Goal: Obtain resource: Download file/media

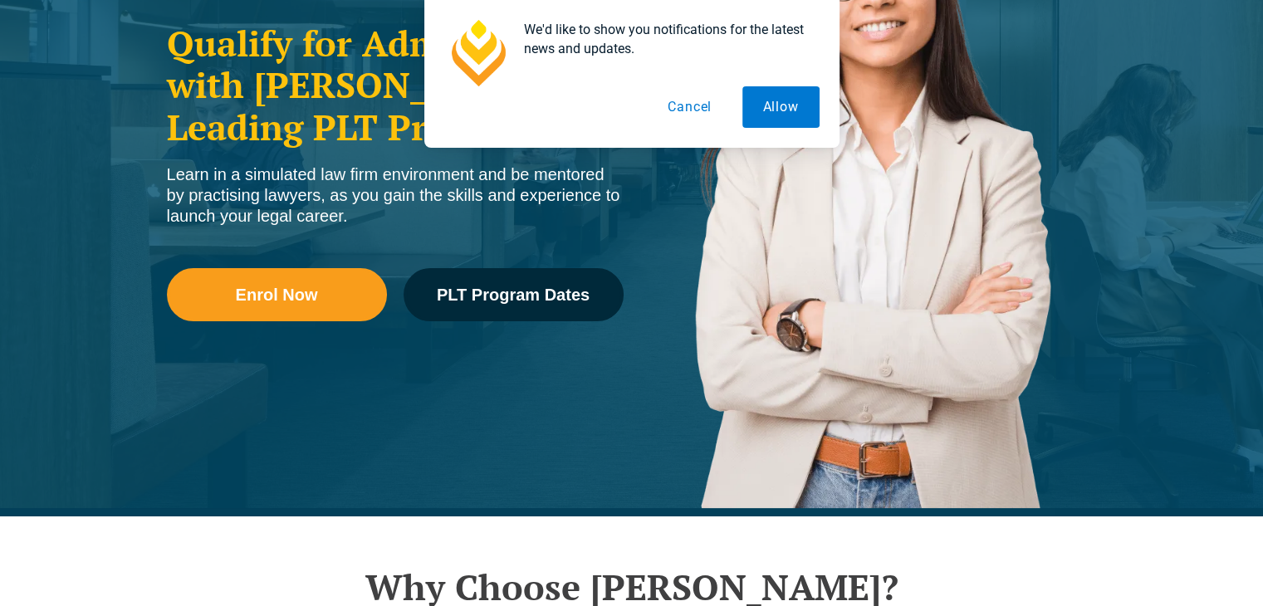
scroll to position [311, 0]
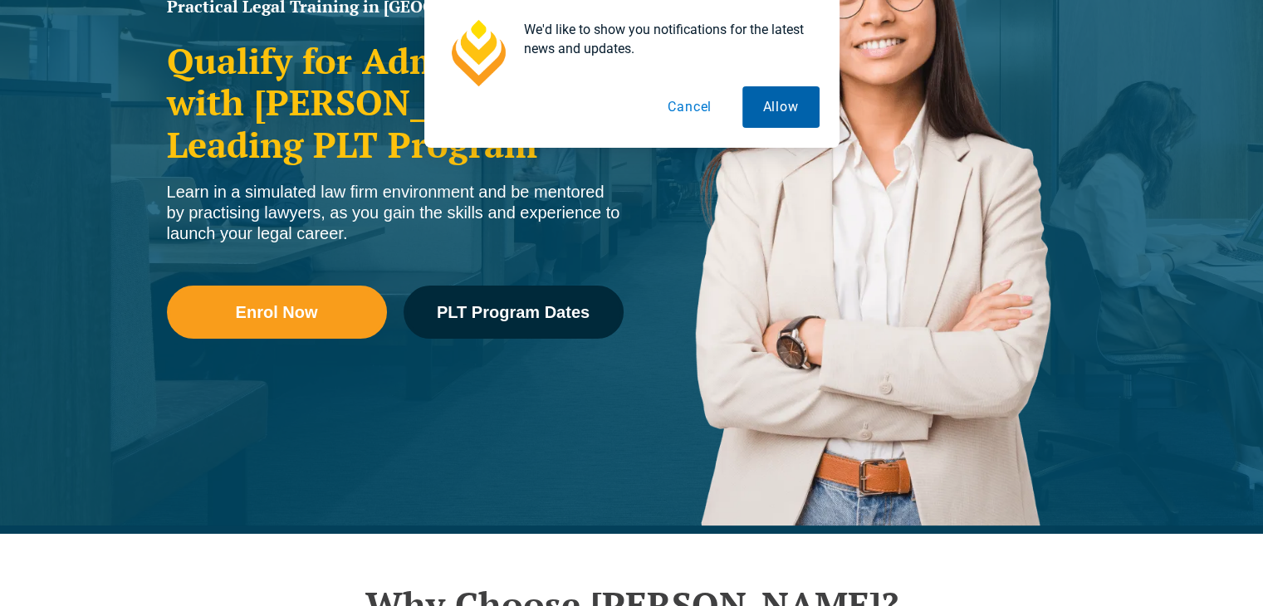
click at [766, 105] on button "Allow" at bounding box center [780, 107] width 77 height 42
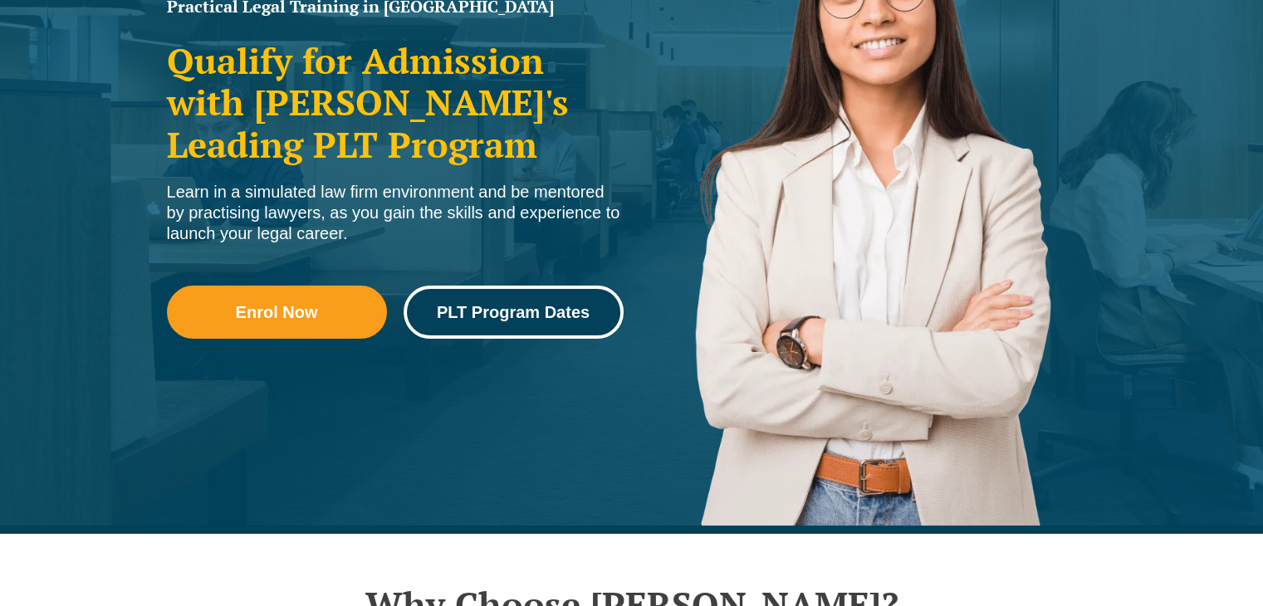
click at [518, 312] on span "PLT Program Dates" at bounding box center [513, 312] width 153 height 17
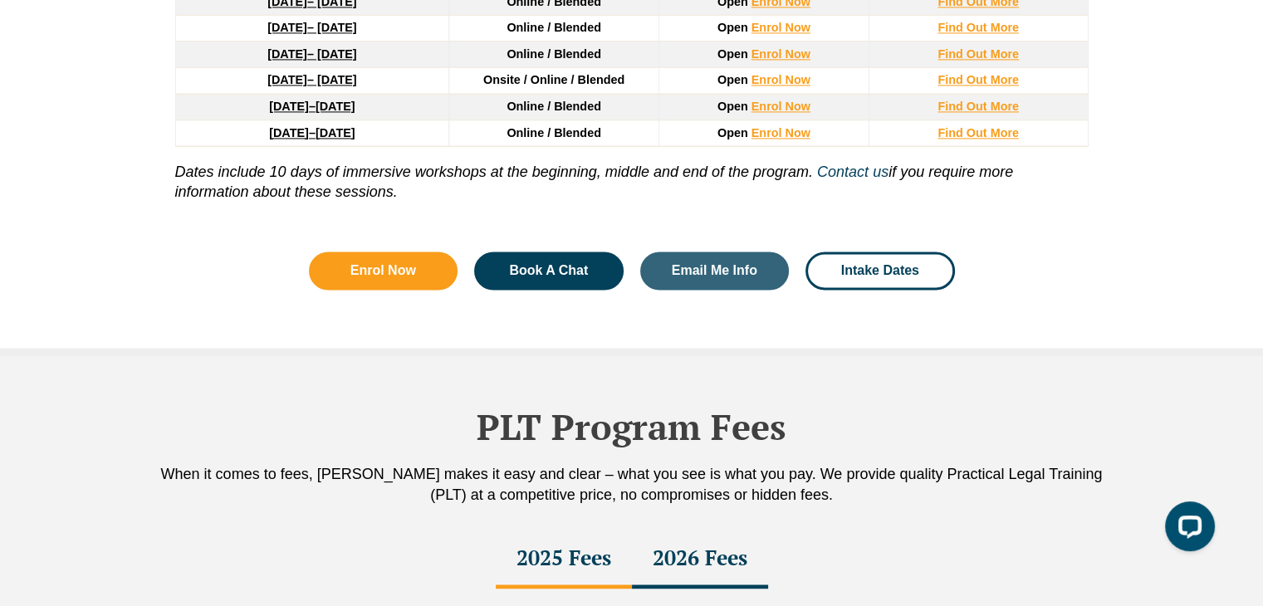
scroll to position [2630, 0]
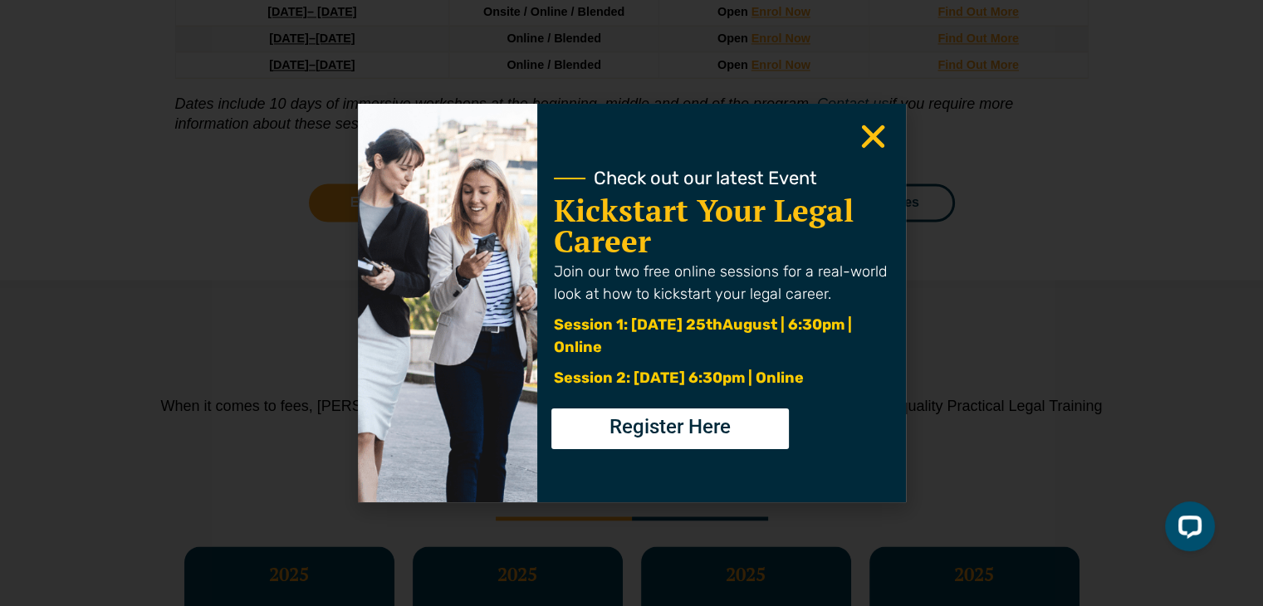
click at [874, 127] on icon "Close" at bounding box center [873, 136] width 32 height 32
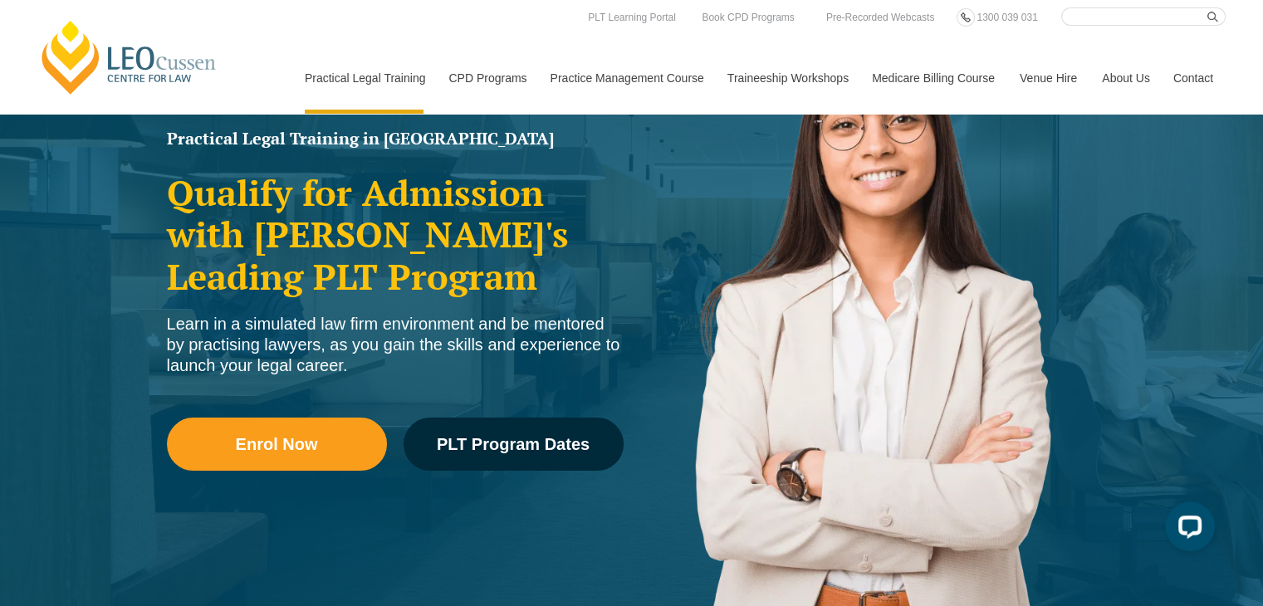
scroll to position [0, 0]
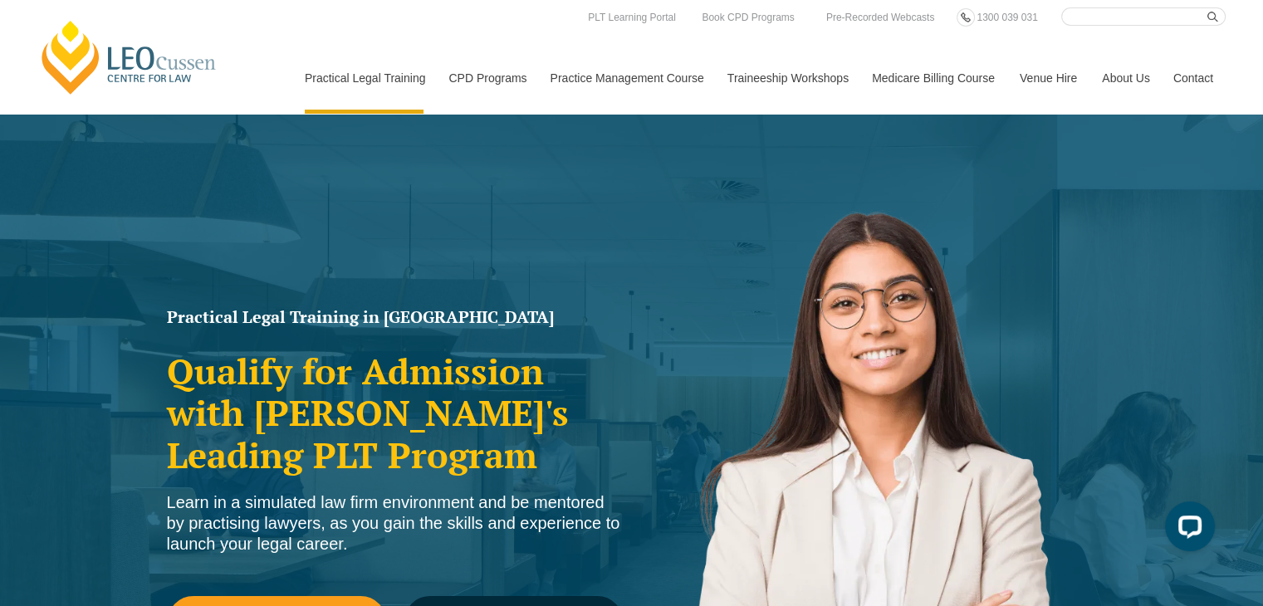
click at [1204, 77] on link "Contact" at bounding box center [1193, 77] width 65 height 71
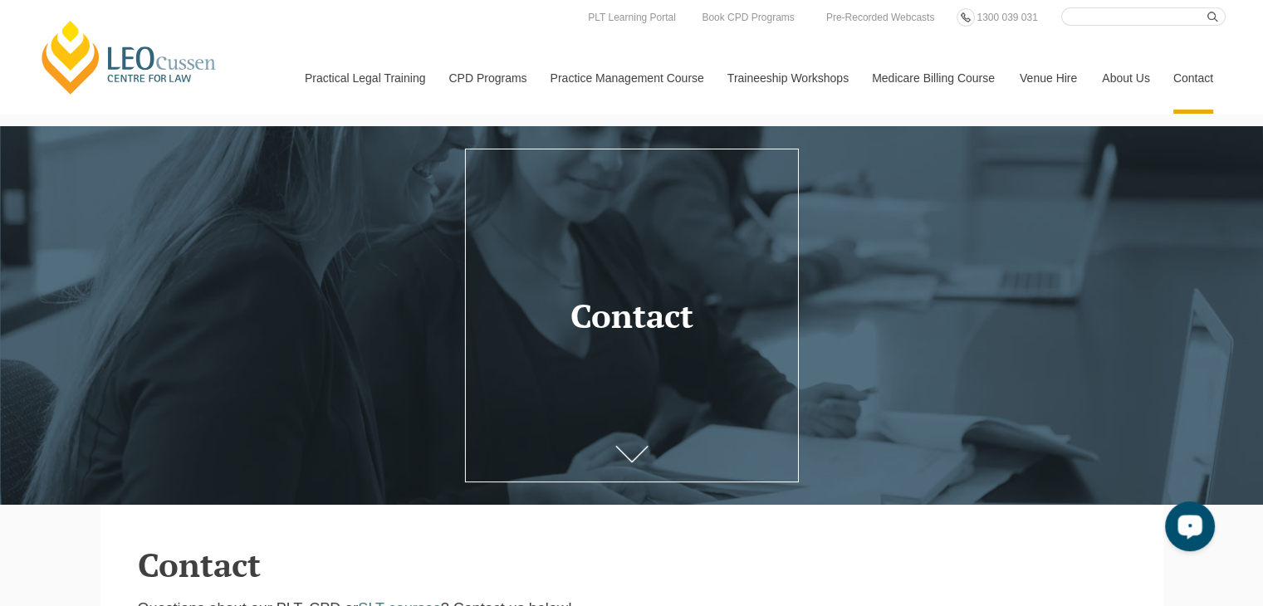
click at [1006, 222] on div at bounding box center [631, 315] width 1263 height 379
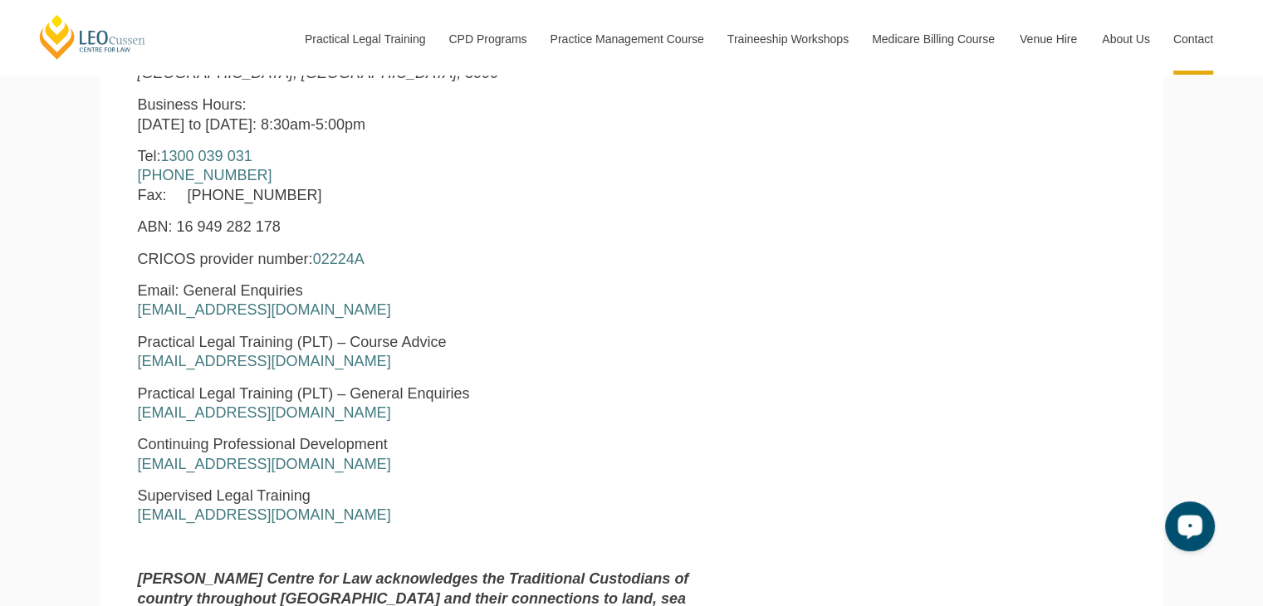
scroll to position [777, 0]
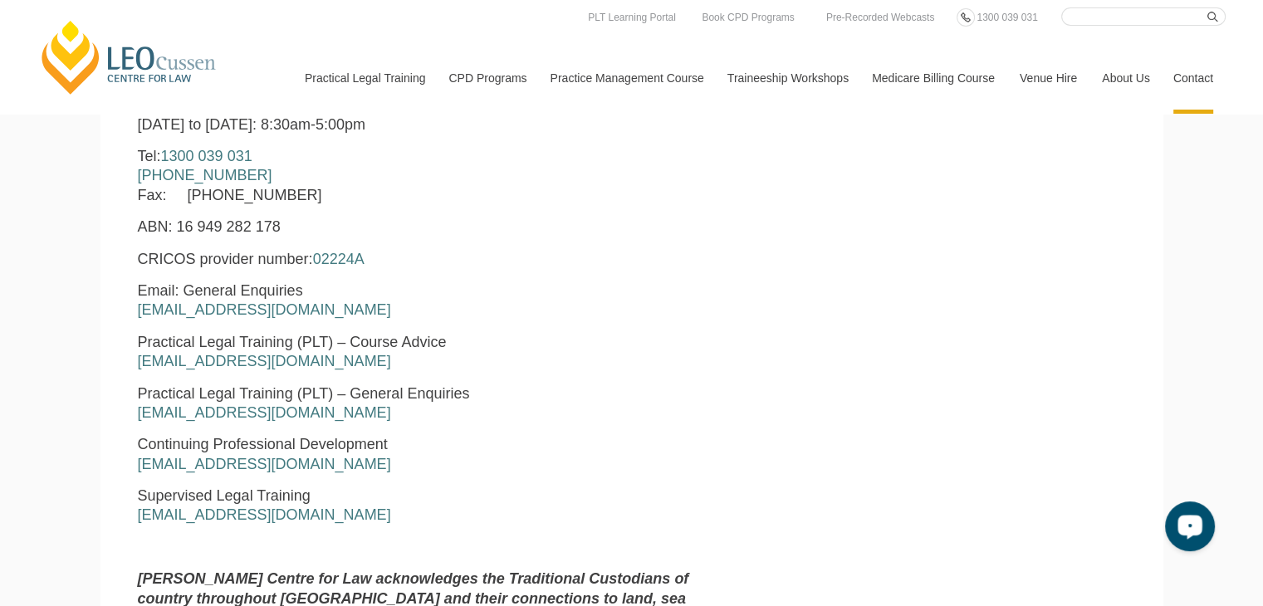
click at [335, 416] on p "Practical Legal Training (PLT) – General Enquiries pltadmin@leocussen.edu.au" at bounding box center [421, 403] width 566 height 39
drag, startPoint x: 335, startPoint y: 416, endPoint x: 133, endPoint y: 413, distance: 201.8
click at [133, 413] on div "Leo Cussen Centre for Law Level 16 15 William Street Melbourne, Victoria, 3000 …" at bounding box center [420, 336] width 591 height 687
copy link "pltadmin@leocussen.edu.au"
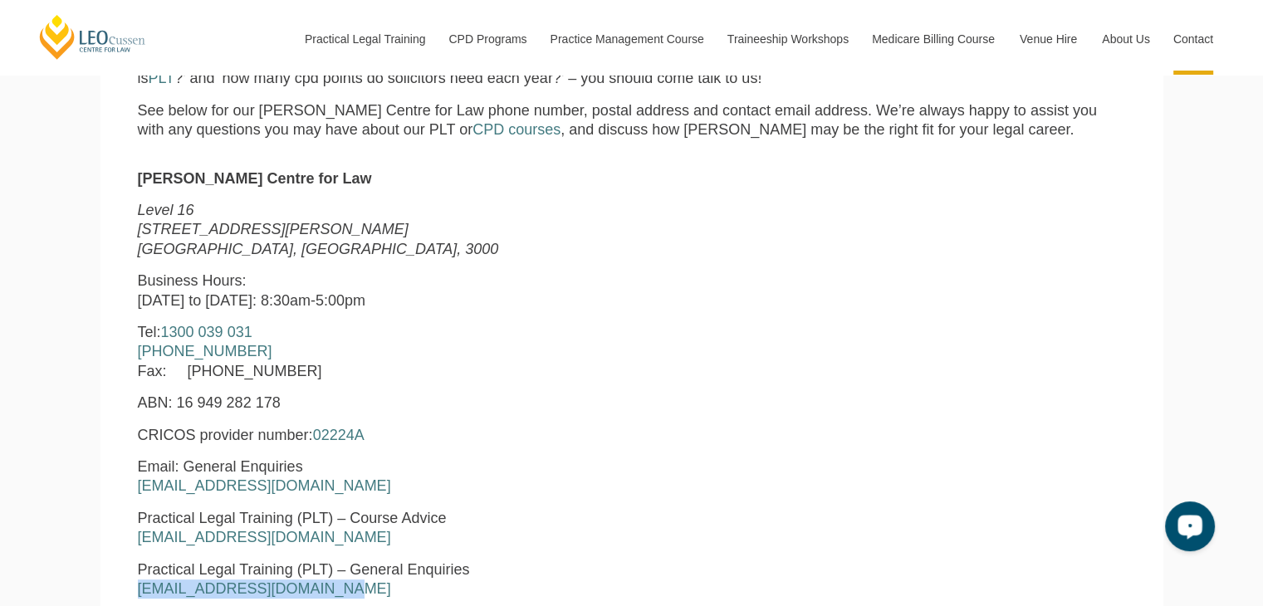
scroll to position [588, 0]
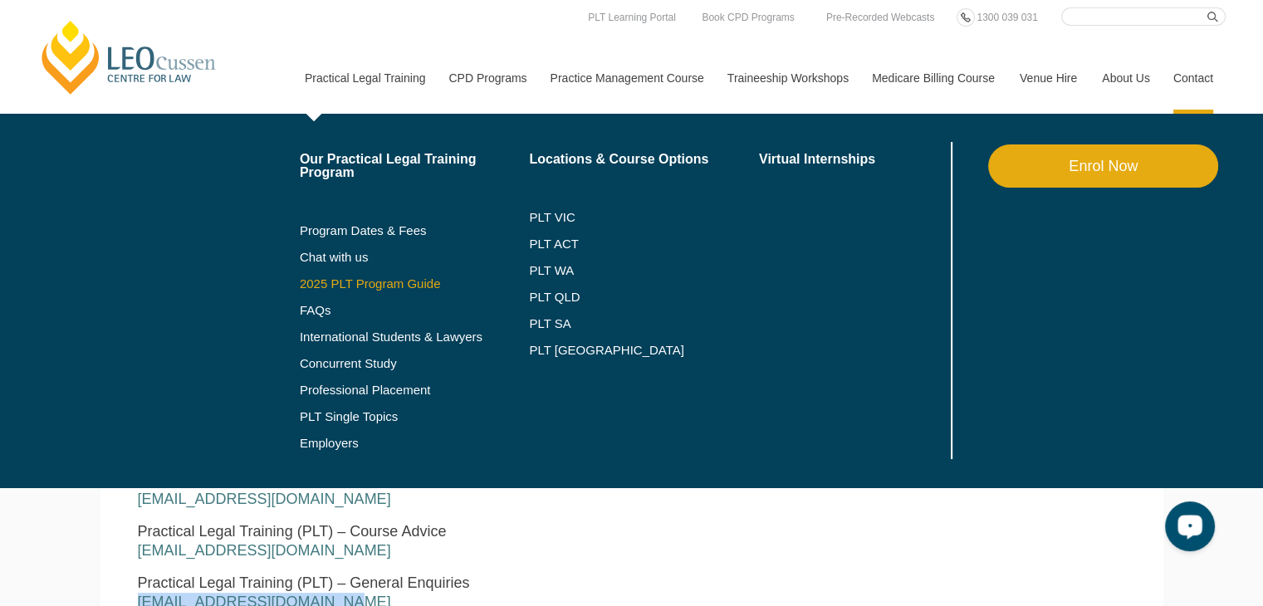
click at [378, 284] on link "2025 PLT Program Guide" at bounding box center [394, 283] width 188 height 13
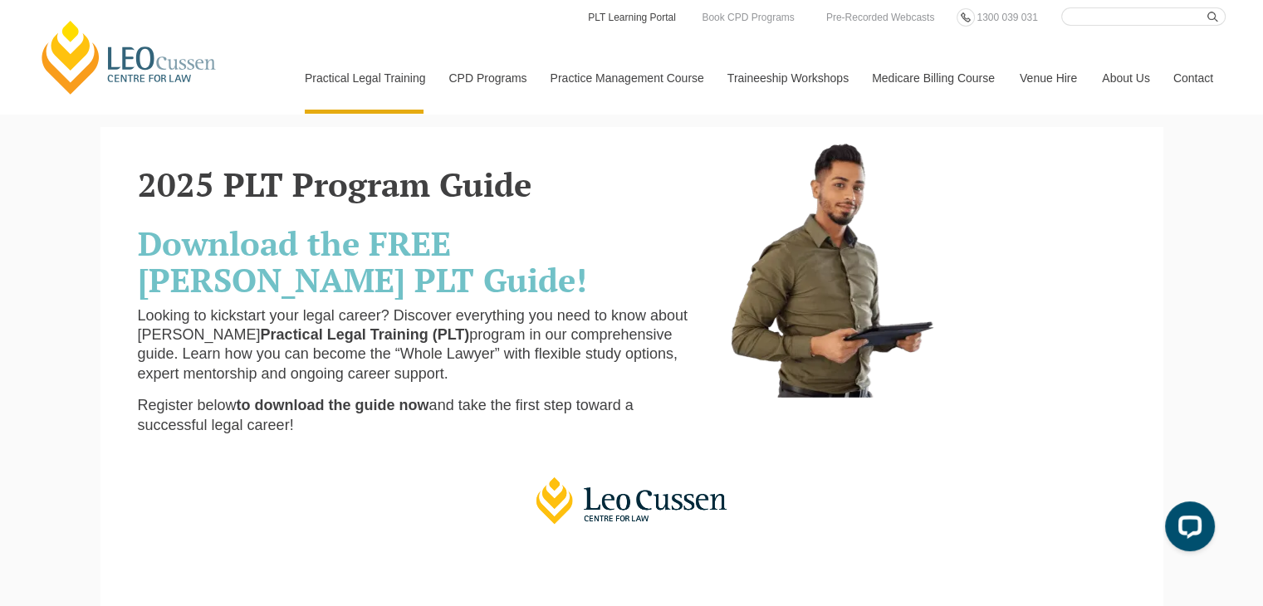
click at [654, 20] on link "PLT Learning Portal" at bounding box center [631, 17] width 91 height 18
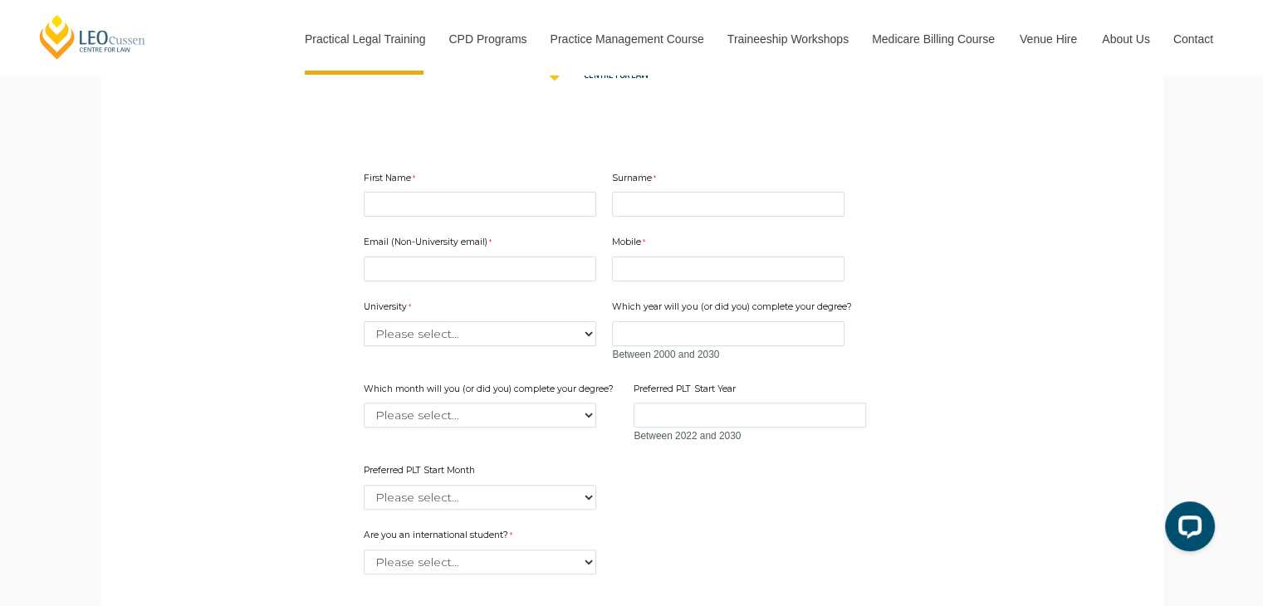
scroll to position [442, 0]
click at [463, 202] on input "First Name" at bounding box center [480, 205] width 233 height 25
type input "Jackson"
type input "Sandford"
type input "jacksonsandford23@gmail.com"
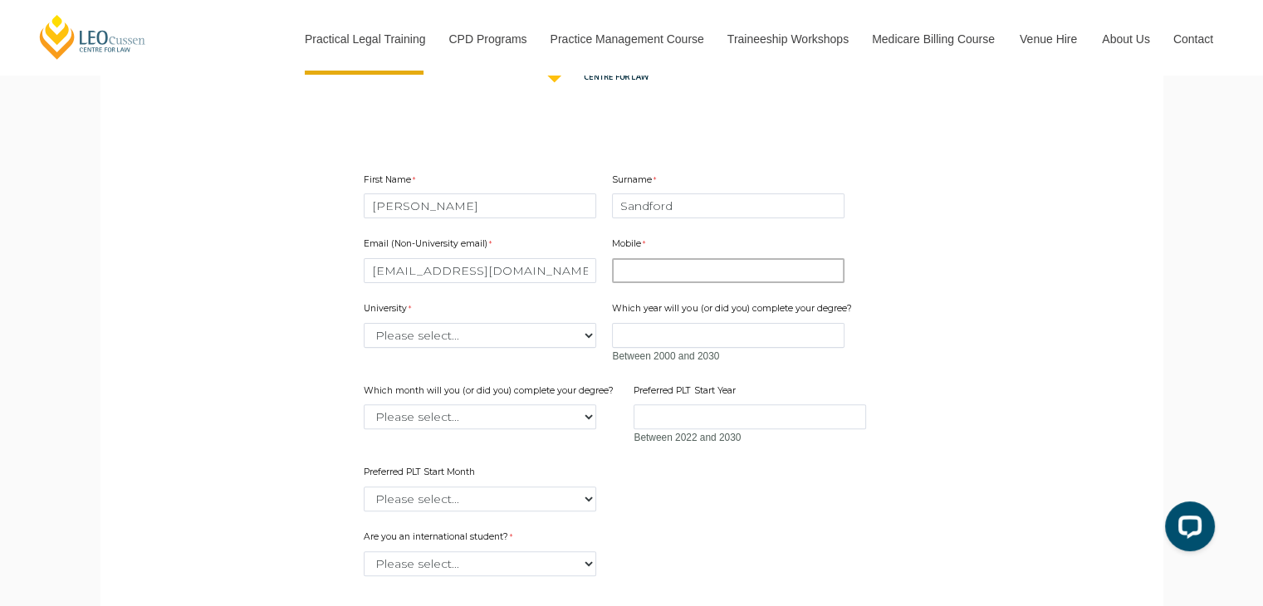
type input "0423727767"
click at [507, 339] on select "Please select... Australian Catholic University Australian National University …" at bounding box center [480, 335] width 233 height 25
select select "tfa_2192"
click at [364, 323] on select "Please select... Australian Catholic University Australian National University …" at bounding box center [480, 335] width 233 height 25
click at [683, 334] on input "Which year will you (or did you) complete your degree?" at bounding box center [728, 335] width 233 height 25
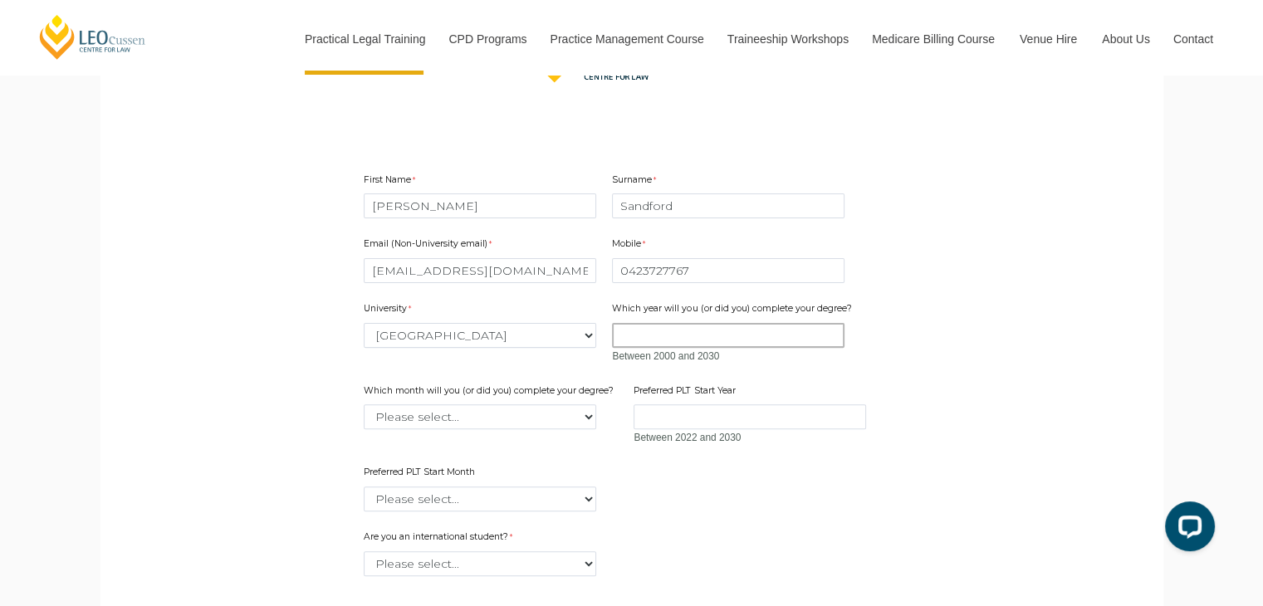
type input "2024"
click at [550, 419] on select "Please select... January February March April May June July August September Oc…" at bounding box center [480, 416] width 233 height 25
select select "tfa_2232"
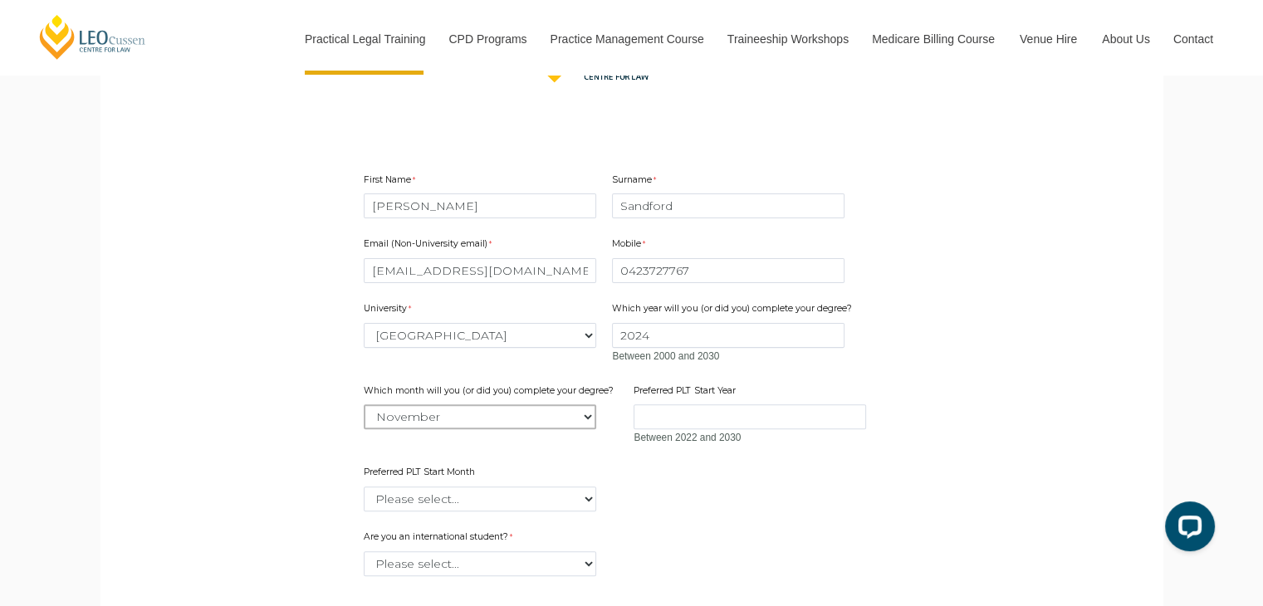
click at [364, 404] on select "Please select... January February March April May June July August September Oc…" at bounding box center [480, 416] width 233 height 25
click at [663, 416] on input "Preferred PLT Start Year" at bounding box center [750, 416] width 233 height 25
type input "2025"
click at [568, 491] on select "Please select... January February March April May June July August September Oc…" at bounding box center [480, 499] width 233 height 25
select select "tfa_2343"
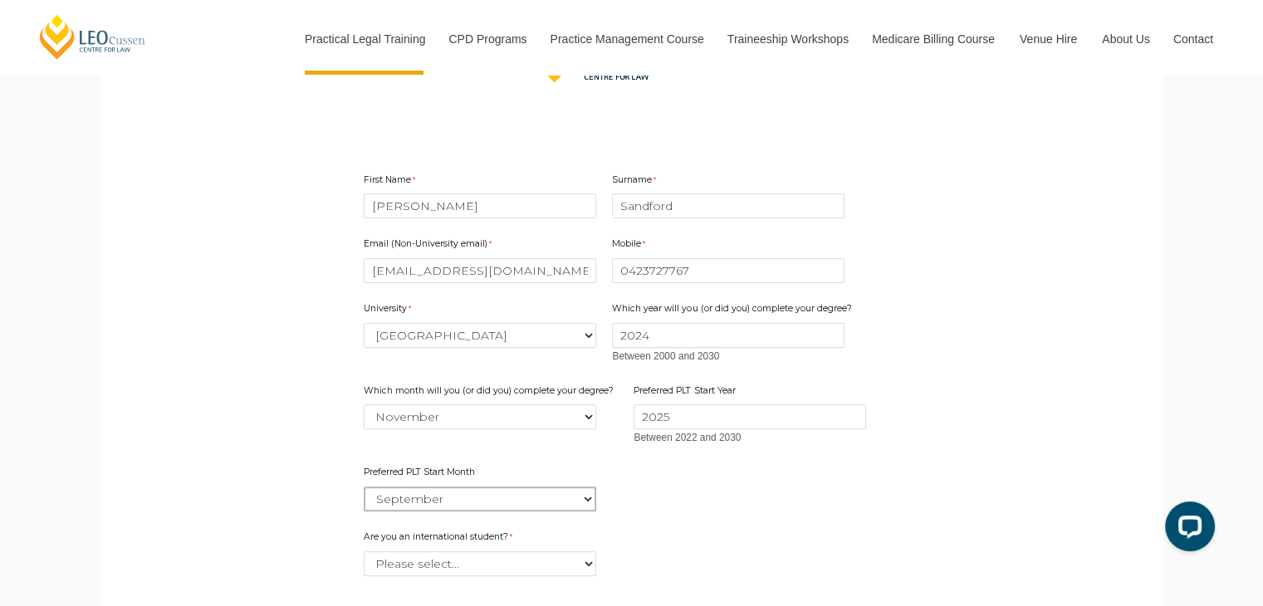
click at [364, 487] on select "Please select... January February March April May June July August September Oc…" at bounding box center [480, 499] width 233 height 25
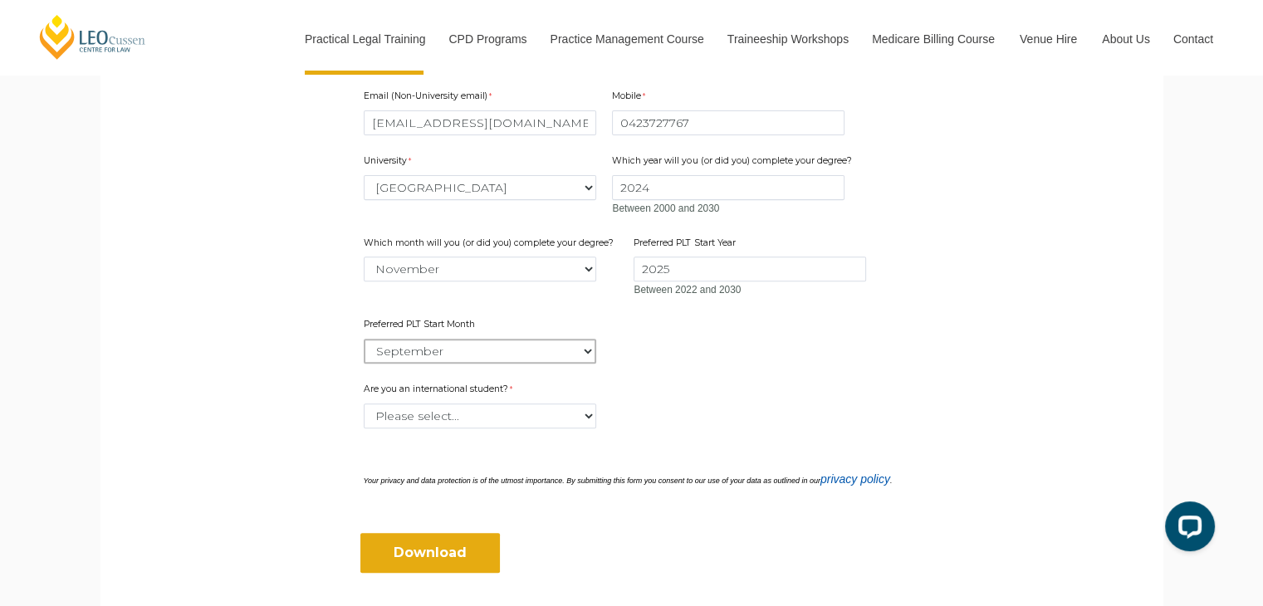
scroll to position [591, 0]
click at [565, 404] on select "Please select... Yes No" at bounding box center [480, 414] width 233 height 25
select select "tfa_60"
click at [364, 402] on select "Please select... Yes No" at bounding box center [480, 414] width 233 height 25
click at [483, 542] on input "Download" at bounding box center [430, 551] width 140 height 40
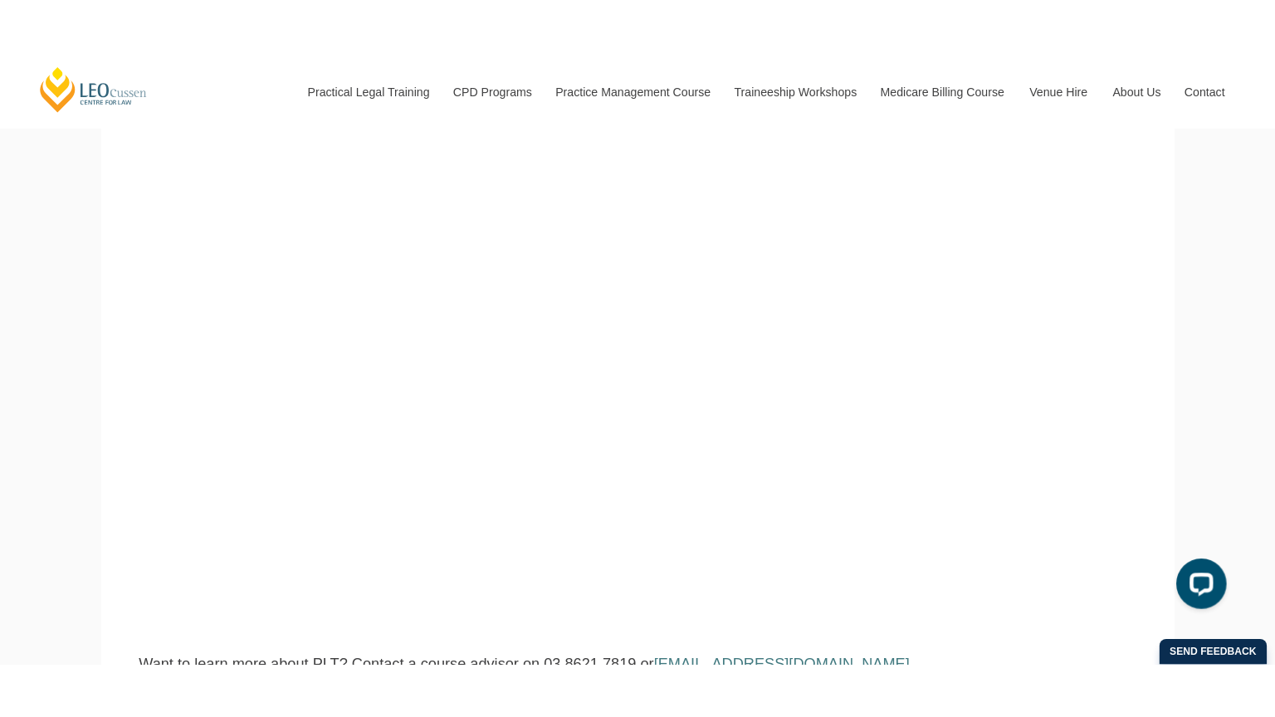
scroll to position [314, 0]
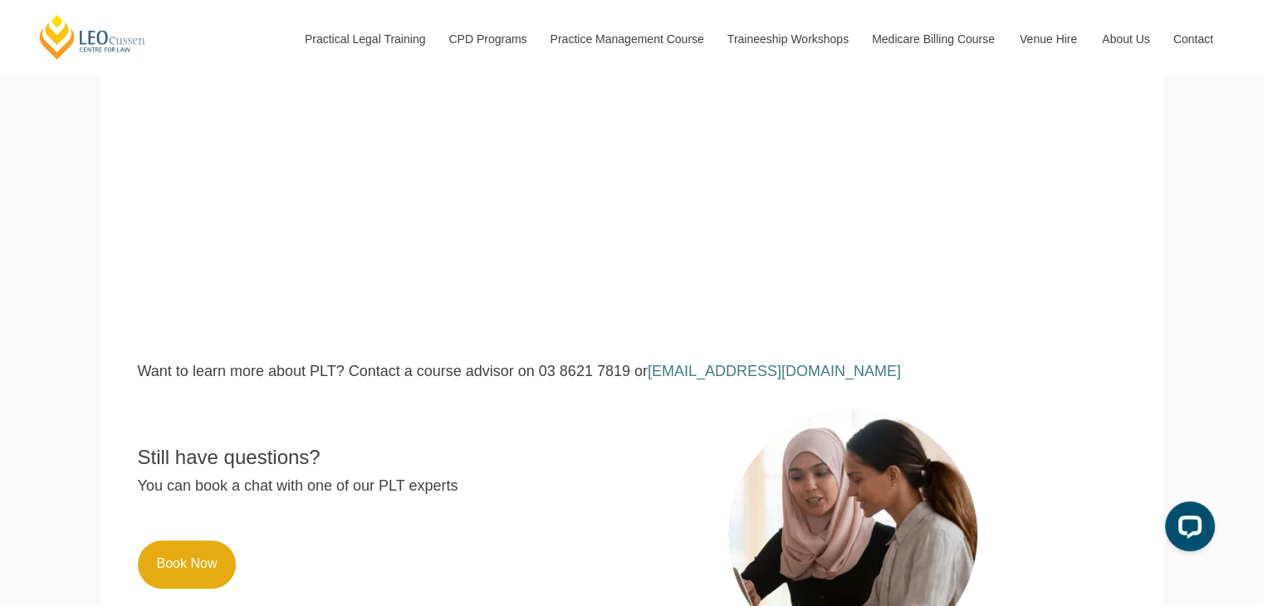
scroll to position [526, 0]
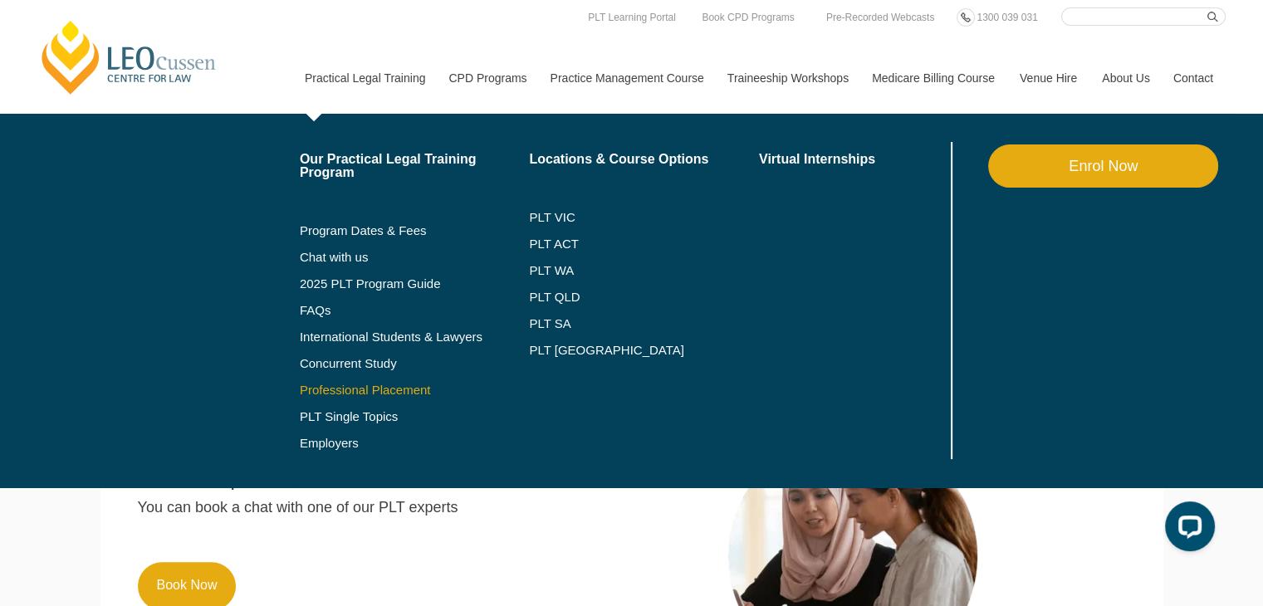
click at [368, 384] on link "Professional Placement" at bounding box center [415, 390] width 230 height 13
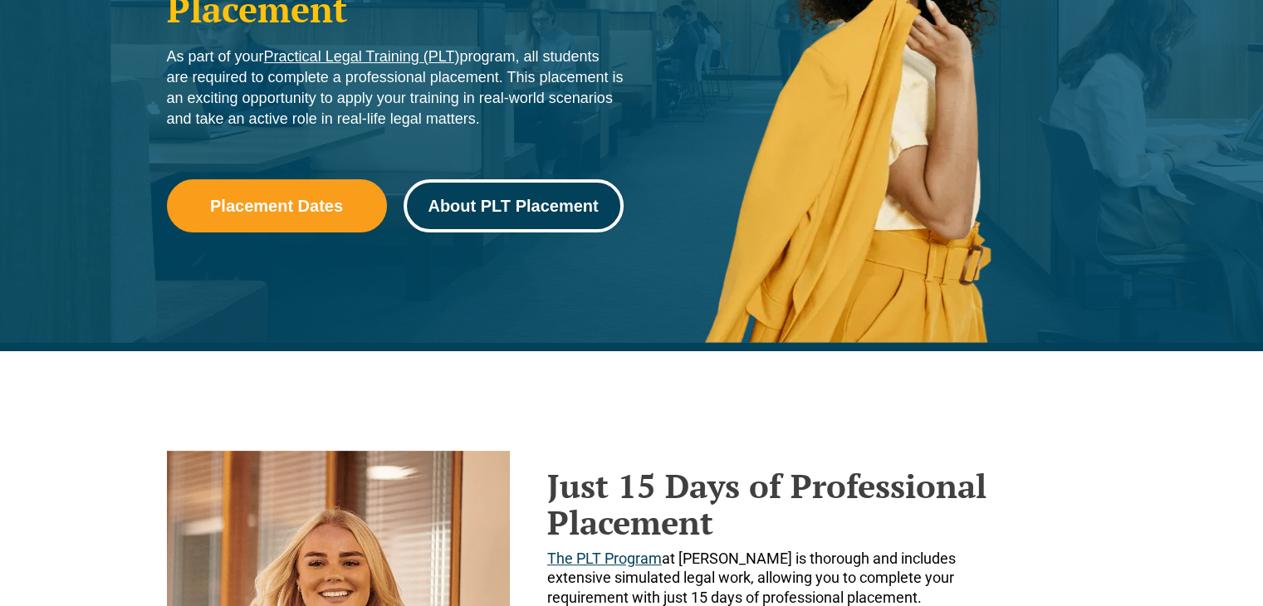
click at [488, 203] on span "About PLT Placement" at bounding box center [513, 206] width 170 height 17
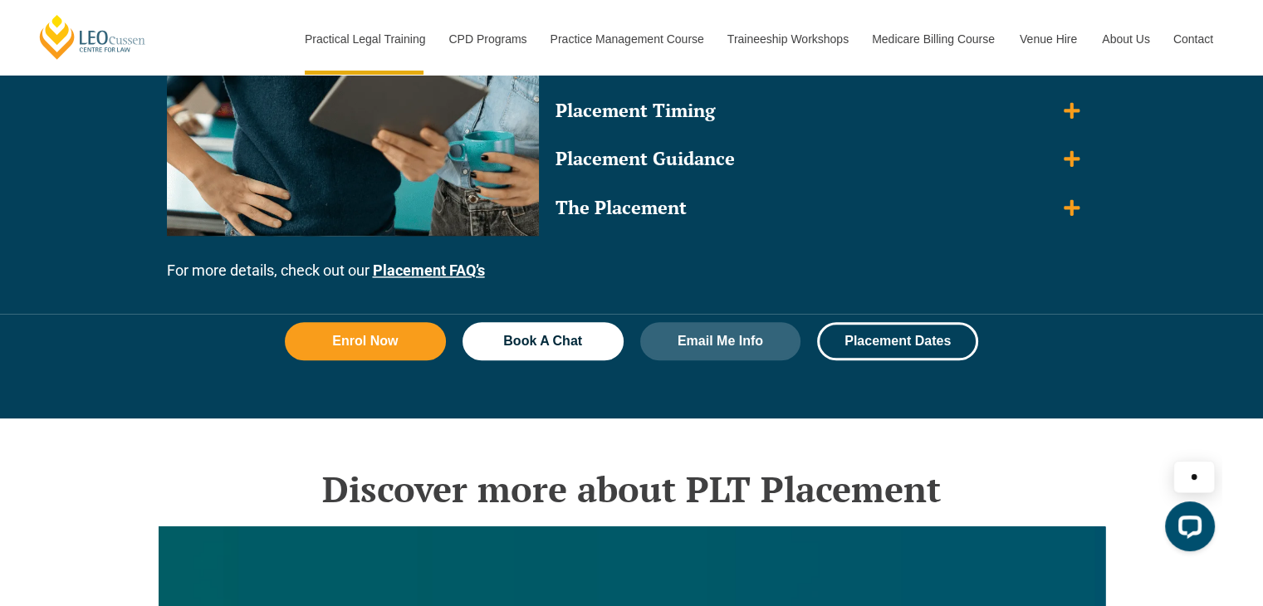
scroll to position [1880, 0]
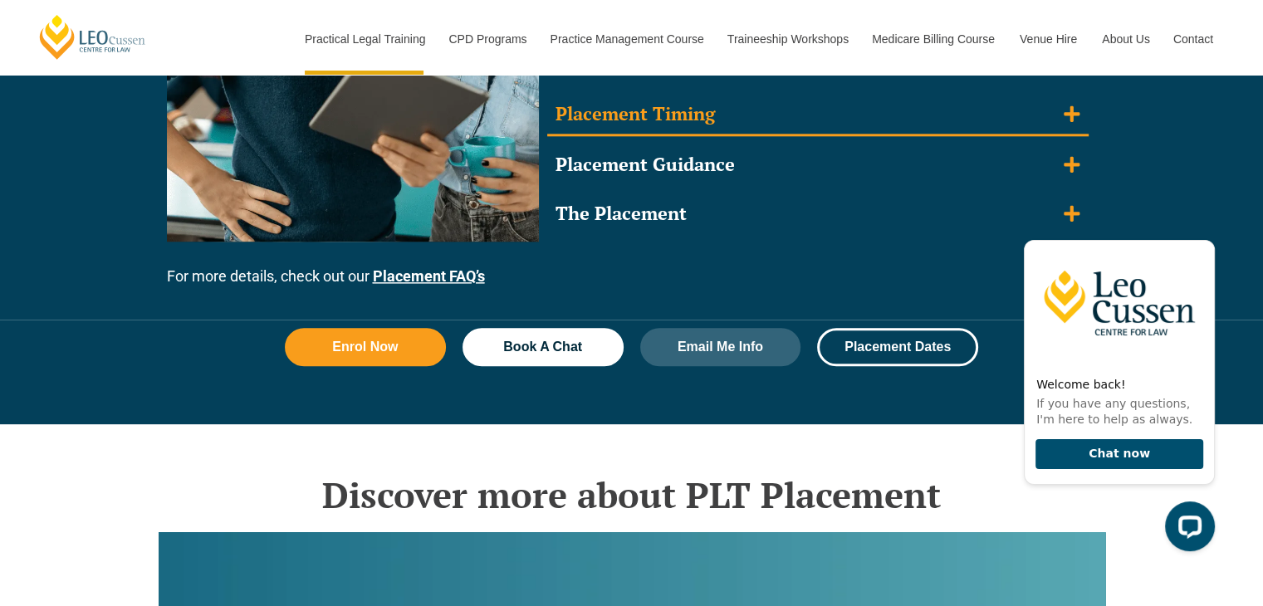
click at [714, 128] on summary "Placement Timing" at bounding box center [817, 115] width 541 height 43
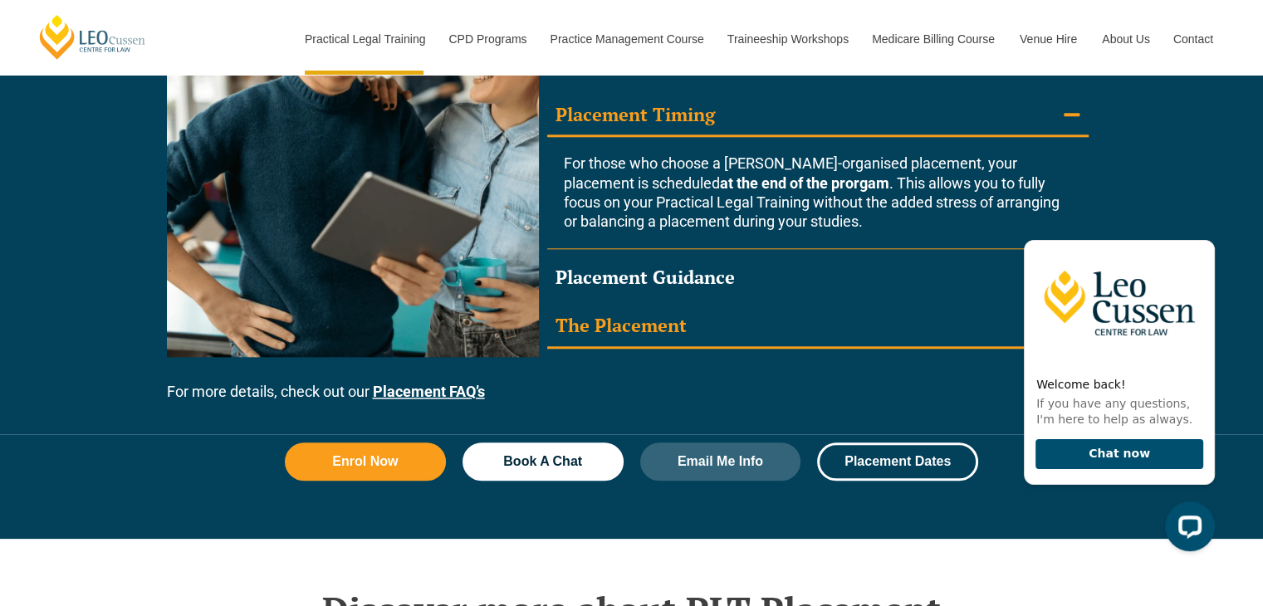
scroll to position [1738, 0]
